Goal: Check status: Check status

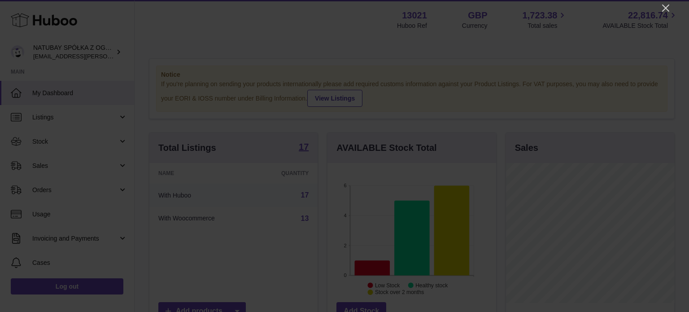
click at [664, 15] on div at bounding box center [344, 156] width 689 height 312
click at [664, 10] on icon "Close" at bounding box center [665, 8] width 11 height 11
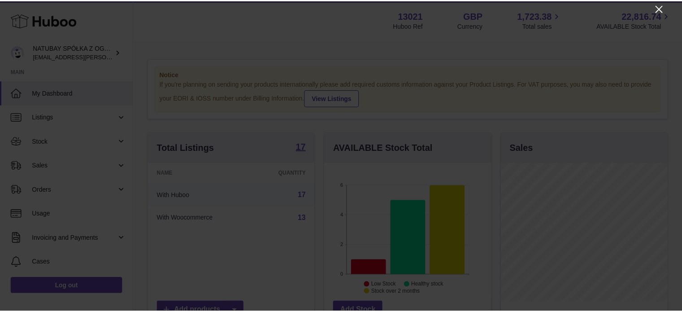
scroll to position [448112, 448086]
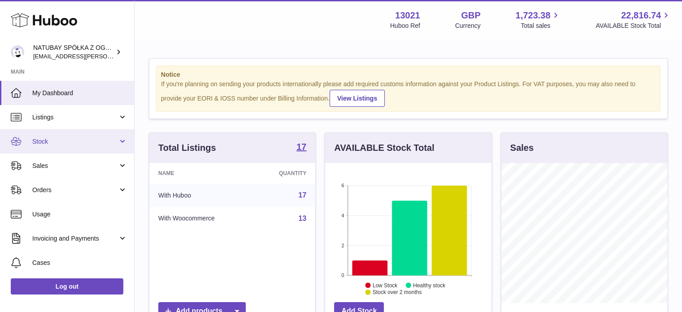
click at [70, 151] on link "Stock" at bounding box center [67, 141] width 134 height 24
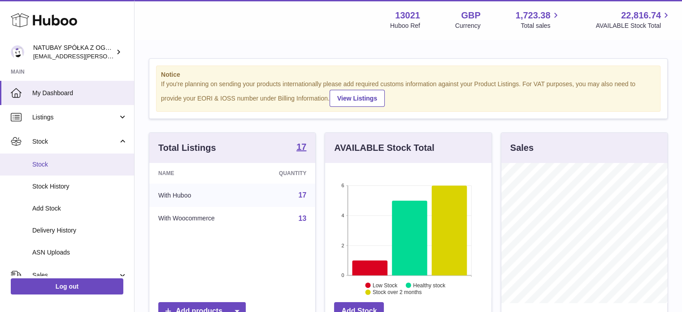
click at [70, 160] on span "Stock" at bounding box center [79, 164] width 95 height 9
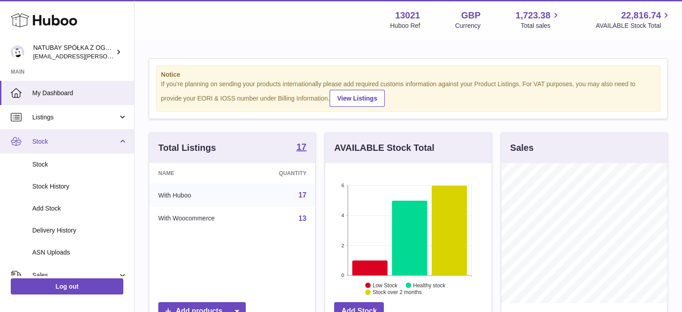
click at [59, 140] on span "Stock" at bounding box center [75, 141] width 86 height 9
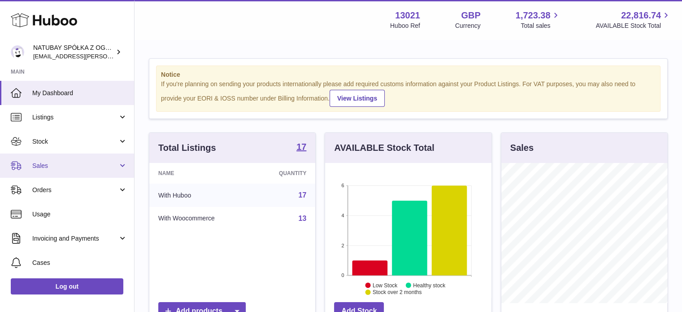
click at [58, 159] on link "Sales" at bounding box center [67, 165] width 134 height 24
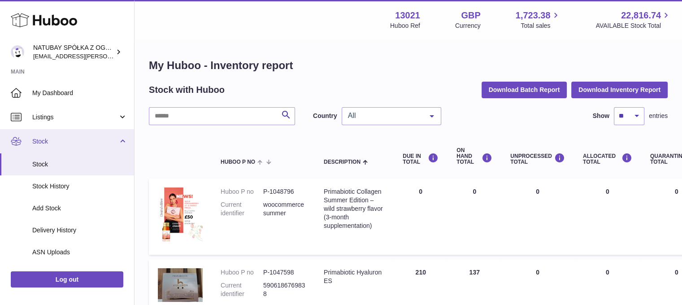
click at [64, 150] on link "Stock" at bounding box center [67, 141] width 134 height 24
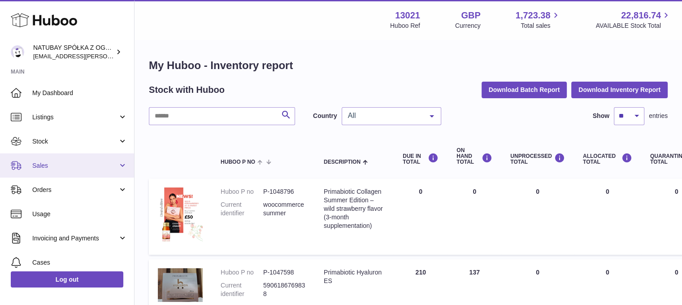
click at [56, 170] on link "Sales" at bounding box center [67, 165] width 134 height 24
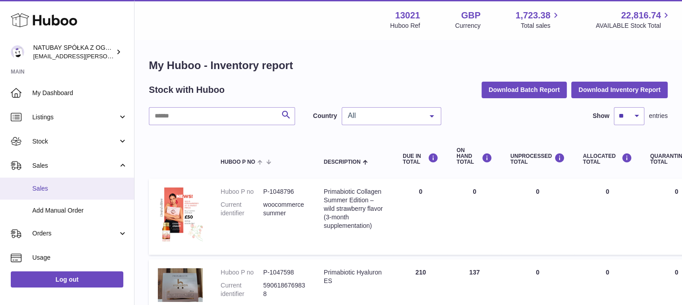
click at [54, 182] on link "Sales" at bounding box center [67, 189] width 134 height 22
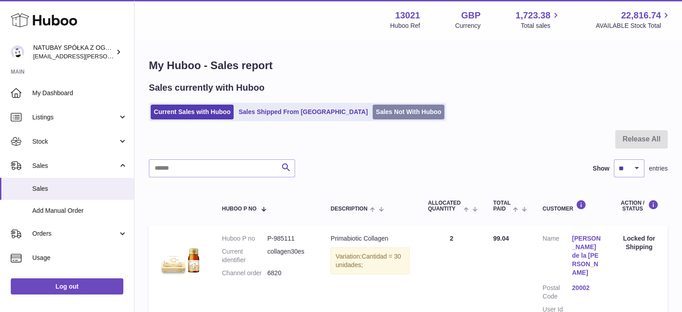
click at [372, 113] on link "Sales Not With Huboo" at bounding box center [408, 111] width 72 height 15
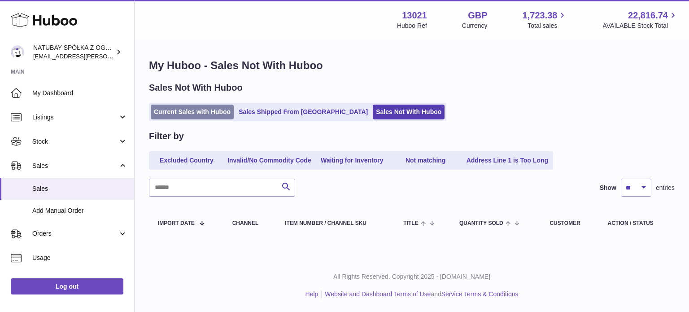
click at [205, 112] on link "Current Sales with Huboo" at bounding box center [192, 111] width 83 height 15
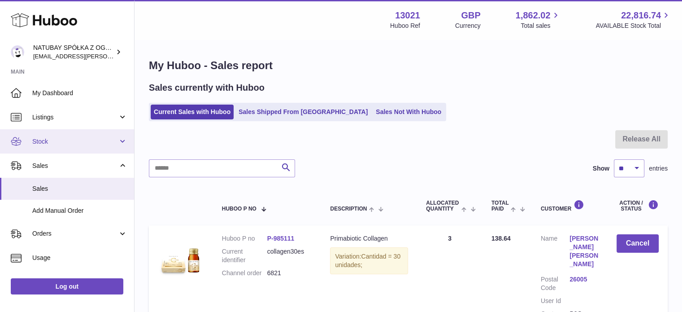
click at [77, 148] on link "Stock" at bounding box center [67, 141] width 134 height 24
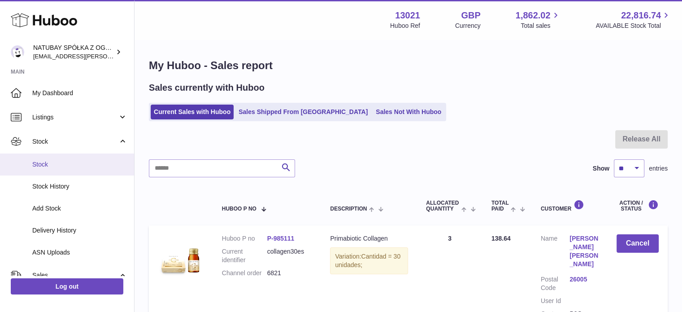
click at [67, 163] on span "Stock" at bounding box center [79, 164] width 95 height 9
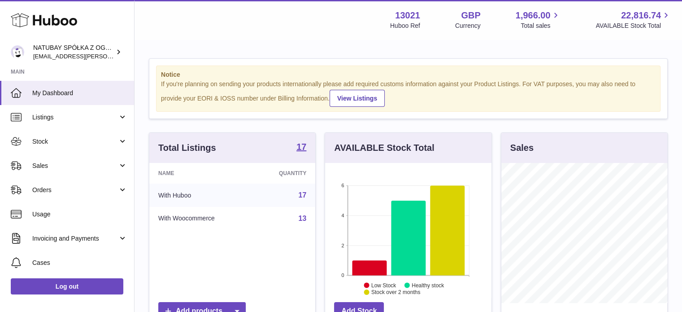
scroll to position [140, 166]
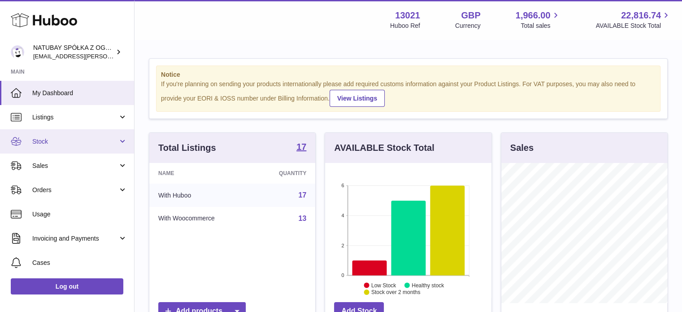
click at [56, 146] on link "Stock" at bounding box center [67, 141] width 134 height 24
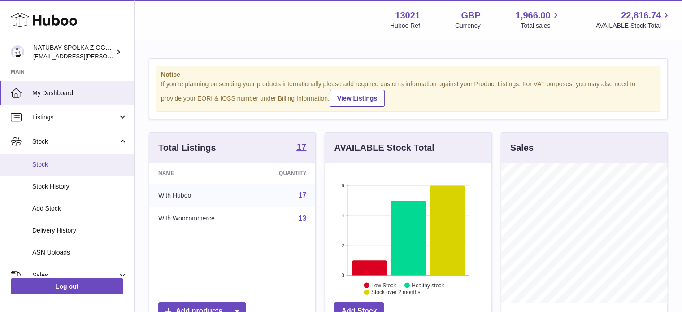
click at [57, 160] on span "Stock" at bounding box center [79, 164] width 95 height 9
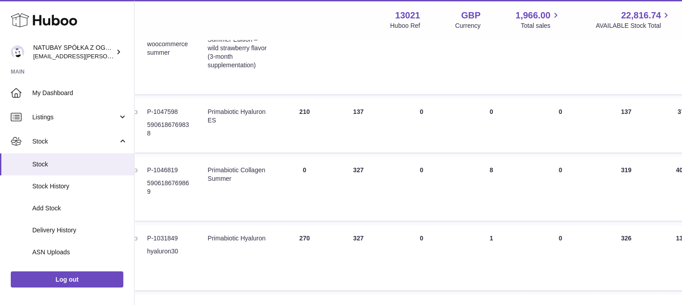
scroll to position [0, 116]
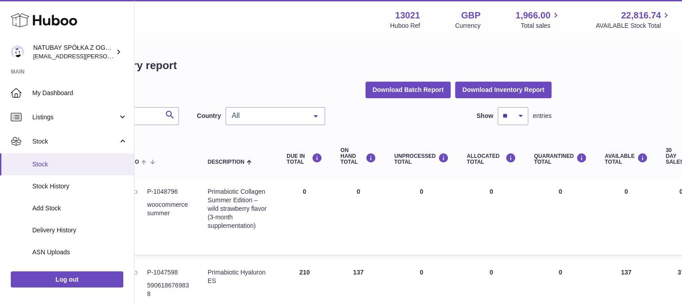
click at [59, 164] on span "Stock" at bounding box center [79, 164] width 95 height 9
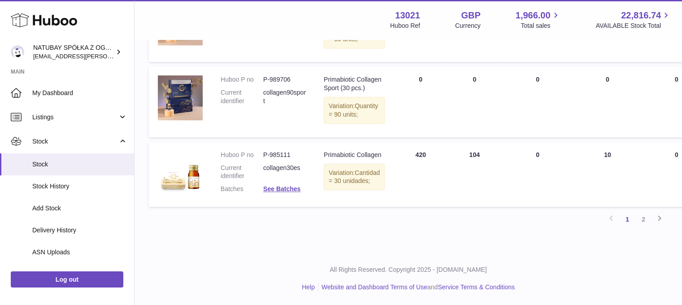
scroll to position [788, 0]
click at [644, 222] on link "2" at bounding box center [643, 219] width 16 height 16
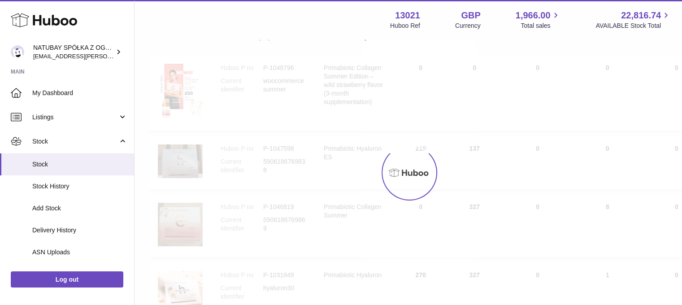
scroll to position [40, 0]
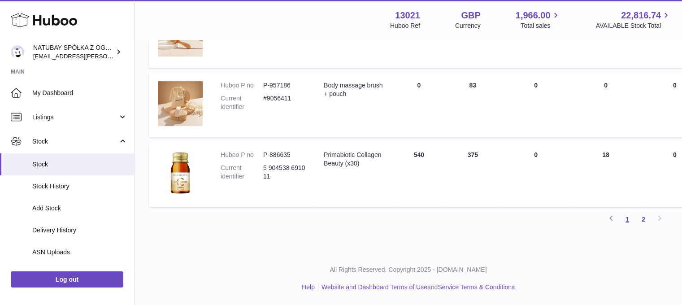
click at [626, 222] on link "1" at bounding box center [627, 219] width 16 height 16
